Goal: Task Accomplishment & Management: Manage account settings

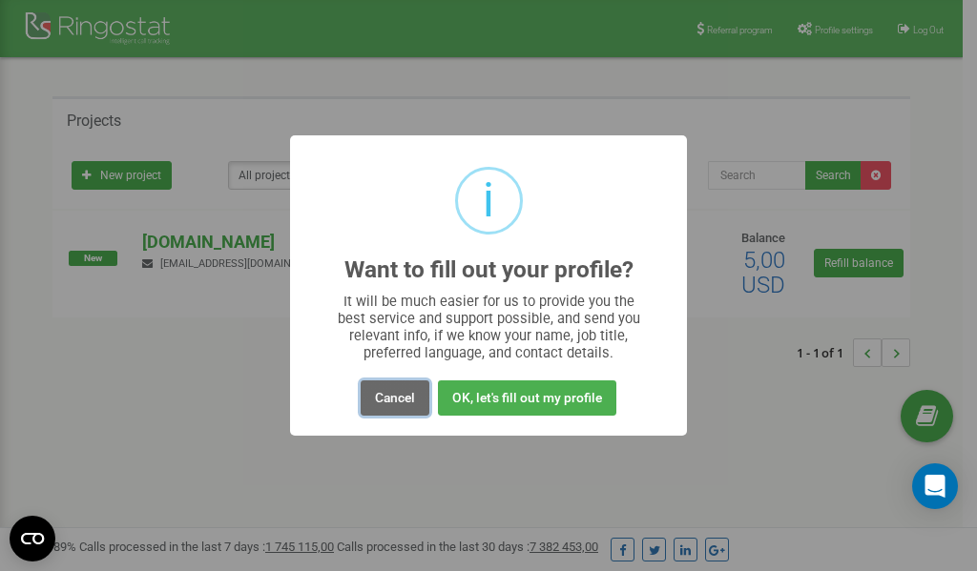
click at [399, 395] on button "Cancel" at bounding box center [394, 397] width 69 height 35
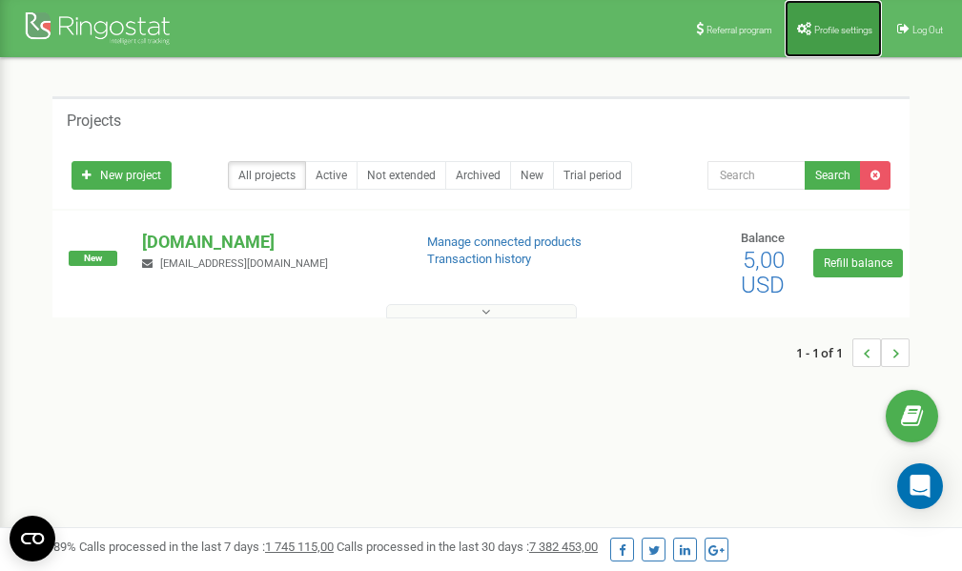
click at [824, 26] on span "Profile settings" at bounding box center [843, 30] width 58 height 10
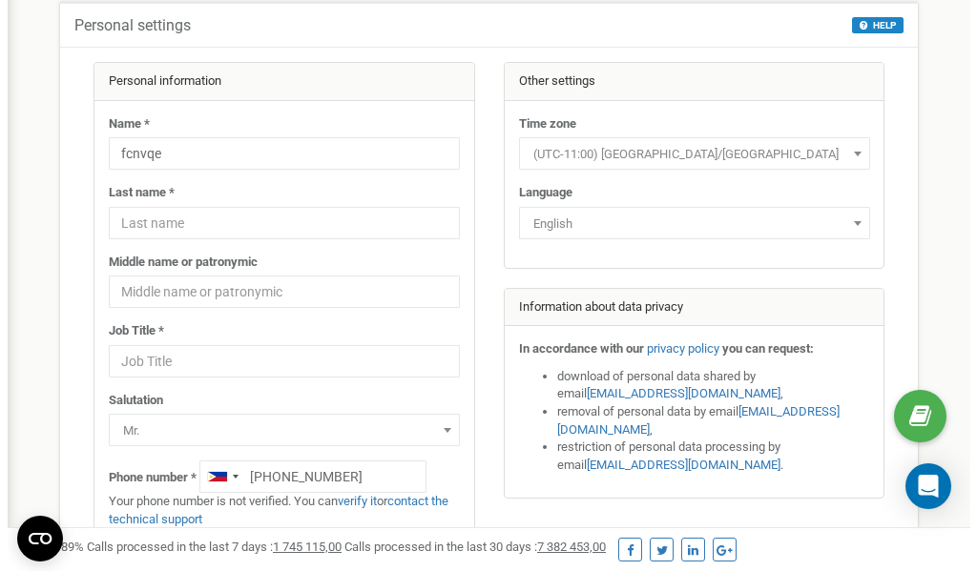
scroll to position [95, 0]
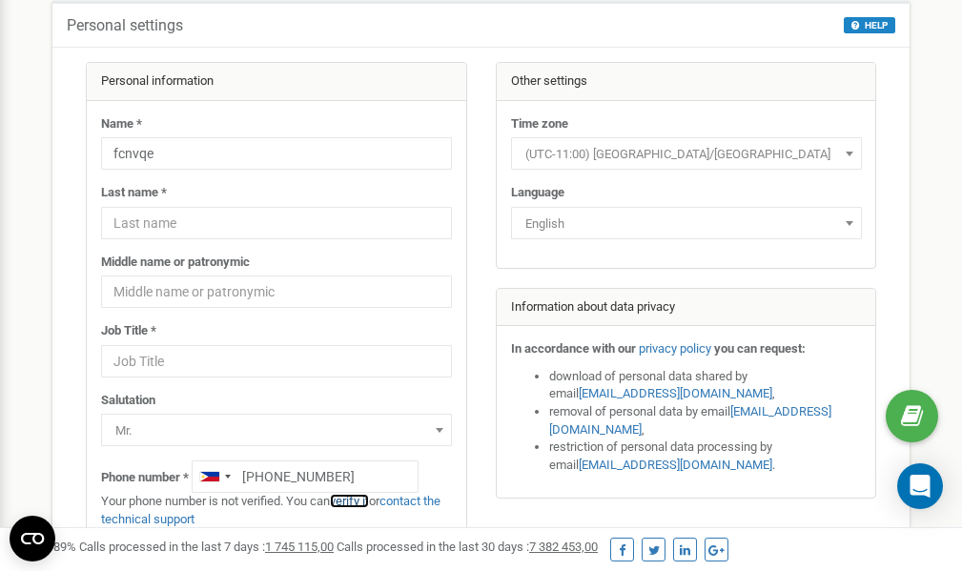
click at [362, 500] on link "verify it" at bounding box center [349, 501] width 39 height 14
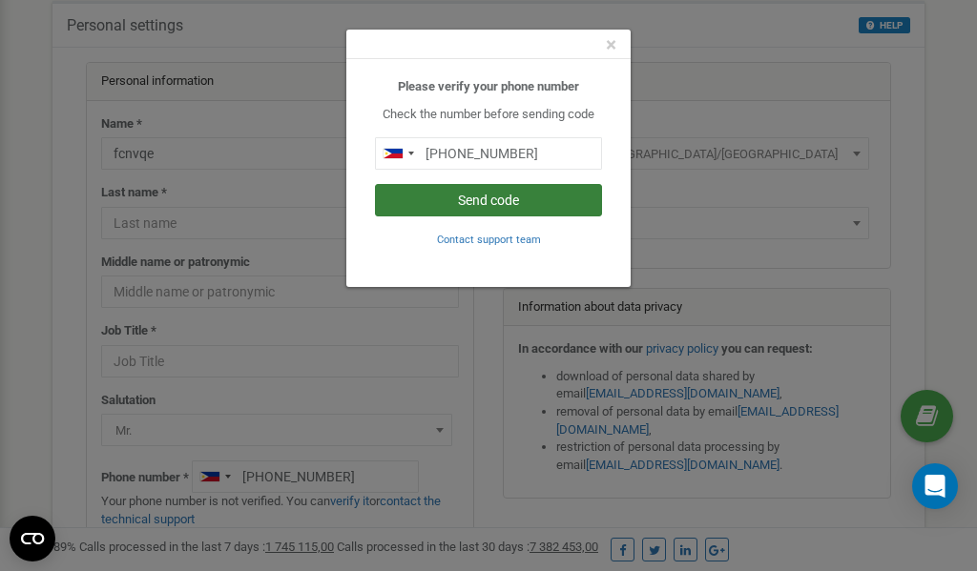
click at [495, 205] on button "Send code" at bounding box center [488, 200] width 227 height 32
